Goal: Transaction & Acquisition: Purchase product/service

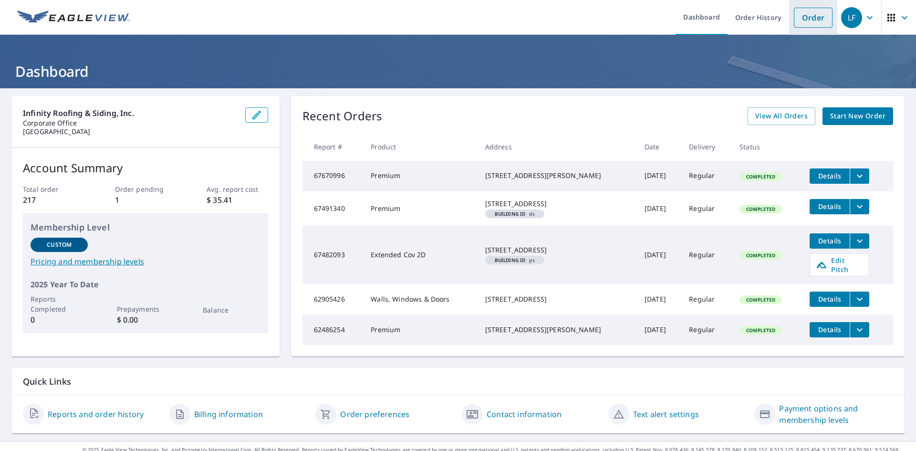
click at [816, 19] on link "Order" at bounding box center [813, 18] width 39 height 20
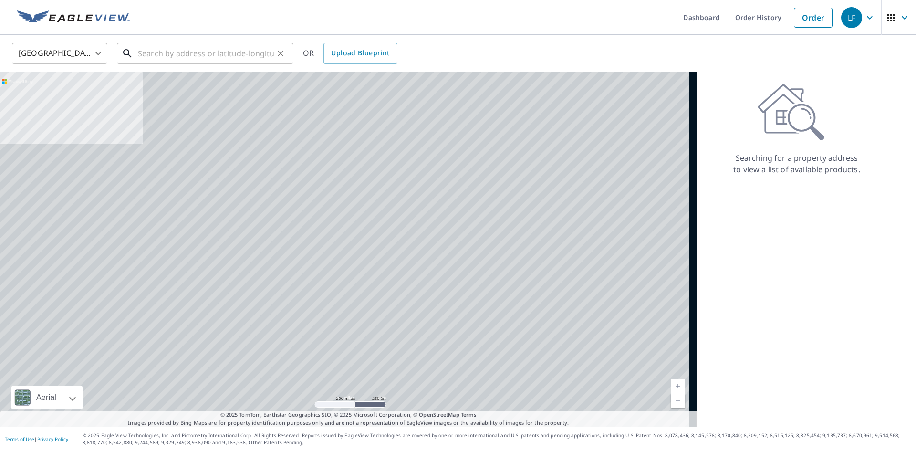
click at [218, 54] on input "text" at bounding box center [206, 53] width 136 height 27
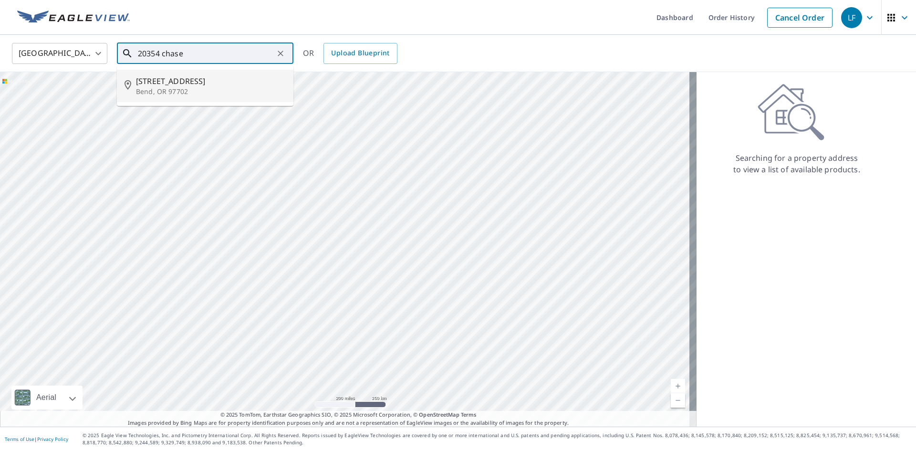
click at [192, 87] on p "Bend, OR 97702" at bounding box center [211, 92] width 150 height 10
type input "[STREET_ADDRESS]"
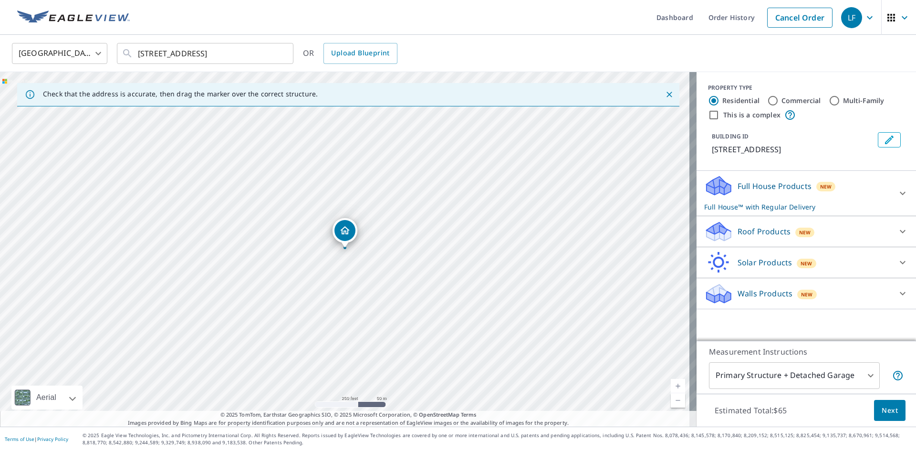
click at [900, 231] on icon at bounding box center [903, 231] width 6 height 3
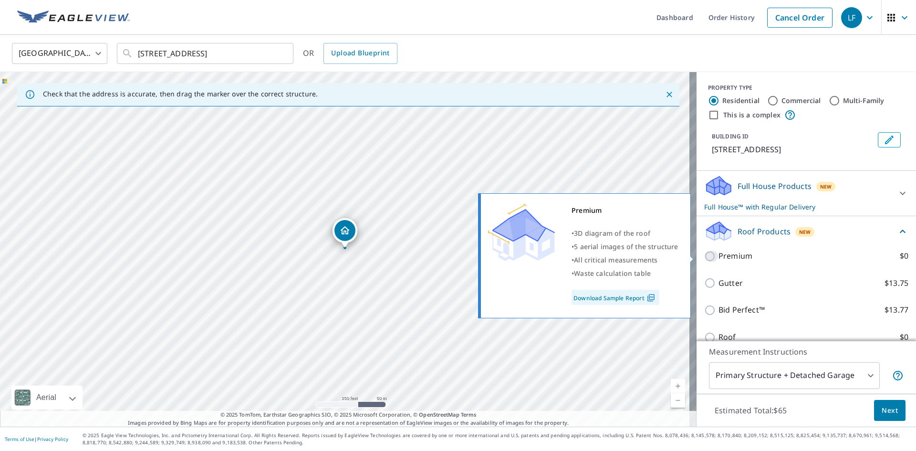
click at [704, 254] on input "Premium $0" at bounding box center [711, 256] width 14 height 11
checkbox input "true"
checkbox input "false"
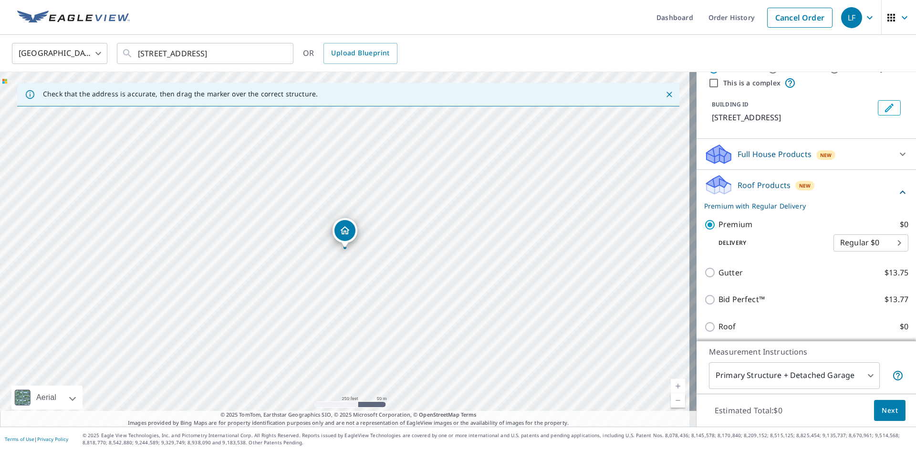
scroll to position [58, 0]
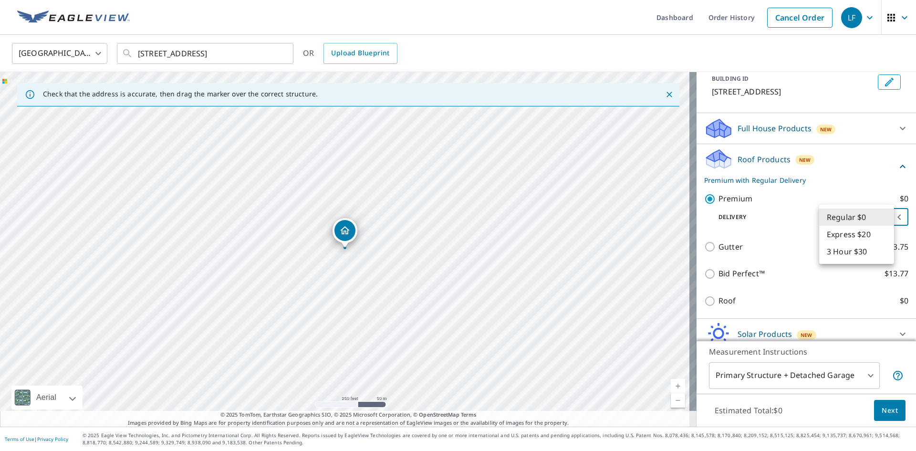
click at [871, 219] on body "LF LF Dashboard Order History Cancel Order LF [GEOGRAPHIC_DATA] [GEOGRAPHIC_DAT…" at bounding box center [458, 225] width 916 height 451
click at [863, 216] on li "Regular $0" at bounding box center [856, 217] width 75 height 17
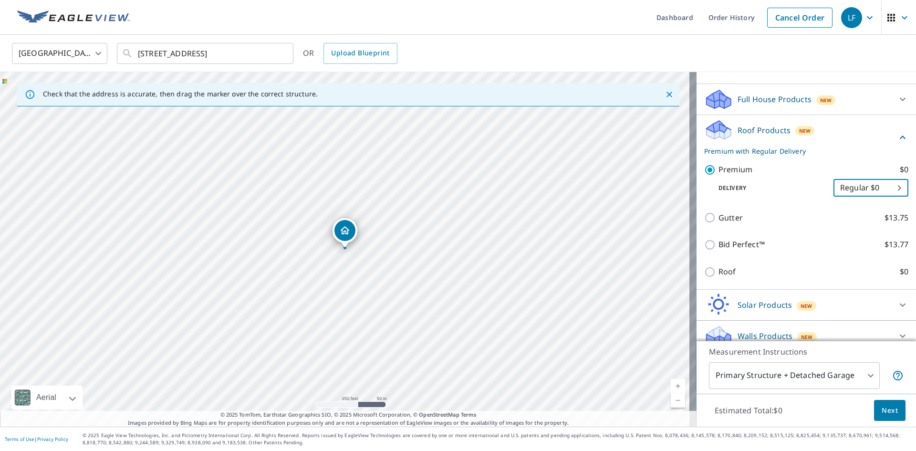
scroll to position [98, 0]
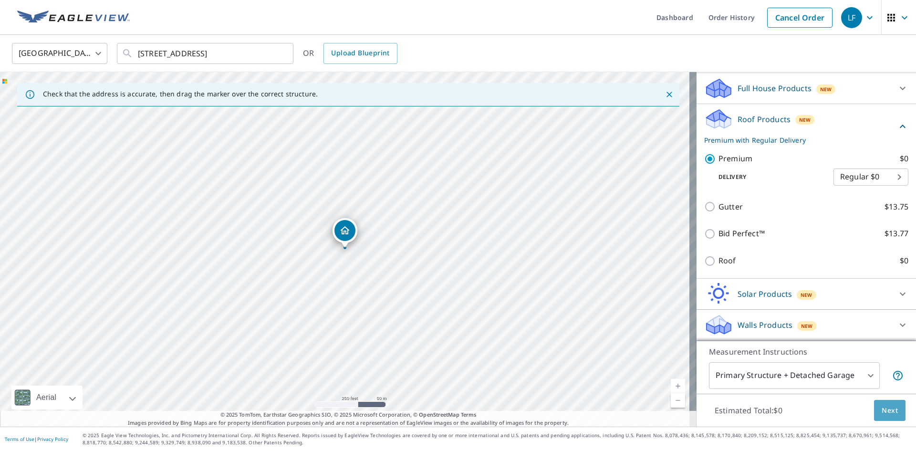
click at [882, 409] on span "Next" at bounding box center [890, 411] width 16 height 12
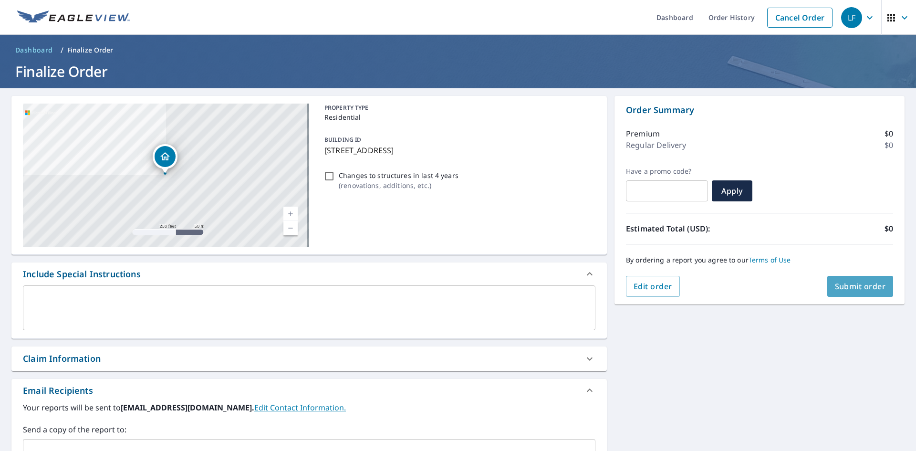
click at [861, 288] on span "Submit order" at bounding box center [860, 286] width 51 height 10
checkbox input "true"
